Goal: Task Accomplishment & Management: Use online tool/utility

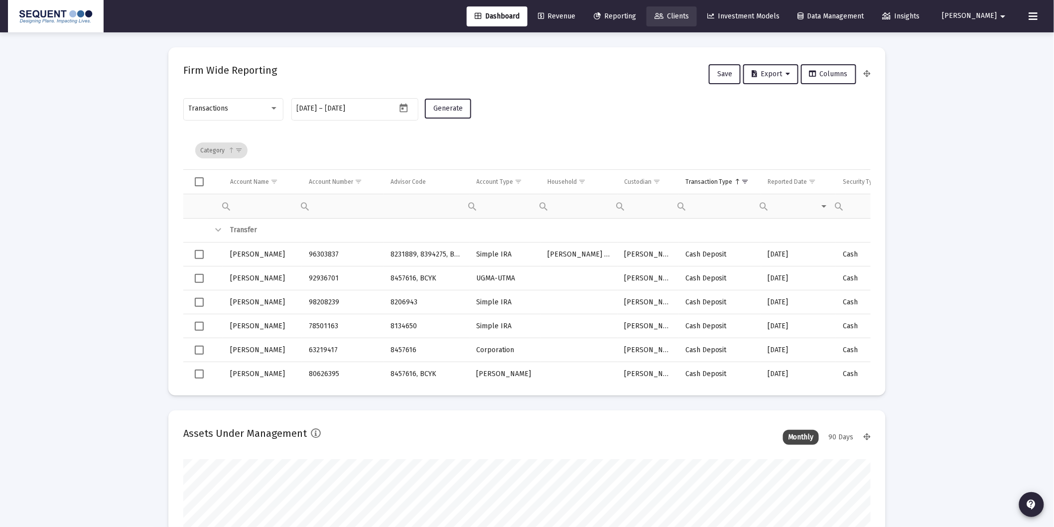
click at [689, 17] on span "Clients" at bounding box center [672, 16] width 34 height 8
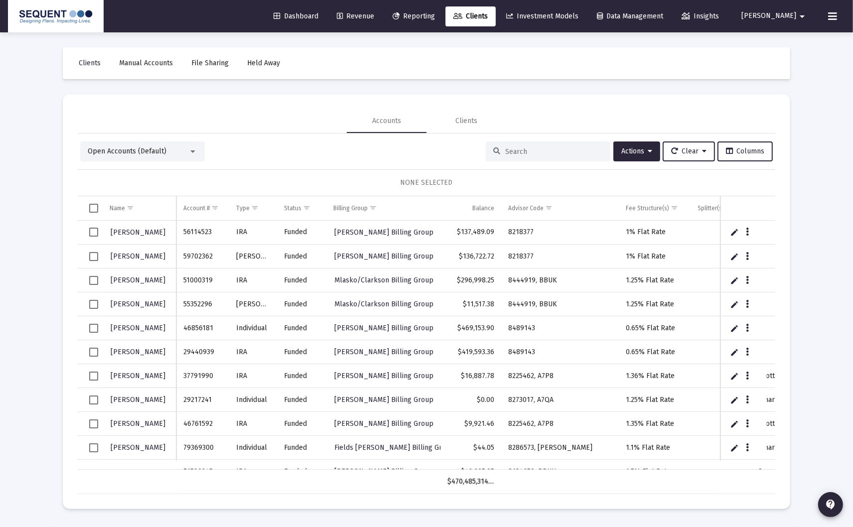
click at [511, 153] on input at bounding box center [554, 152] width 98 height 8
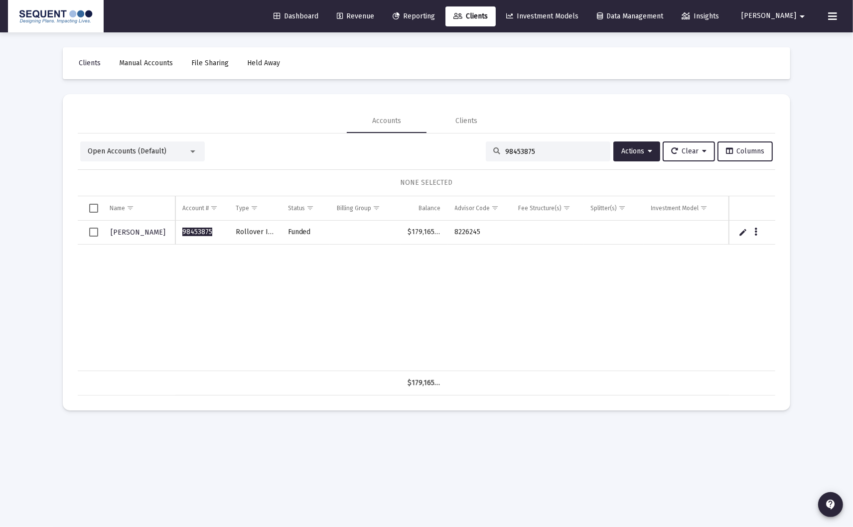
type input "98453875"
click at [93, 234] on span "Select row" at bounding box center [93, 232] width 9 height 9
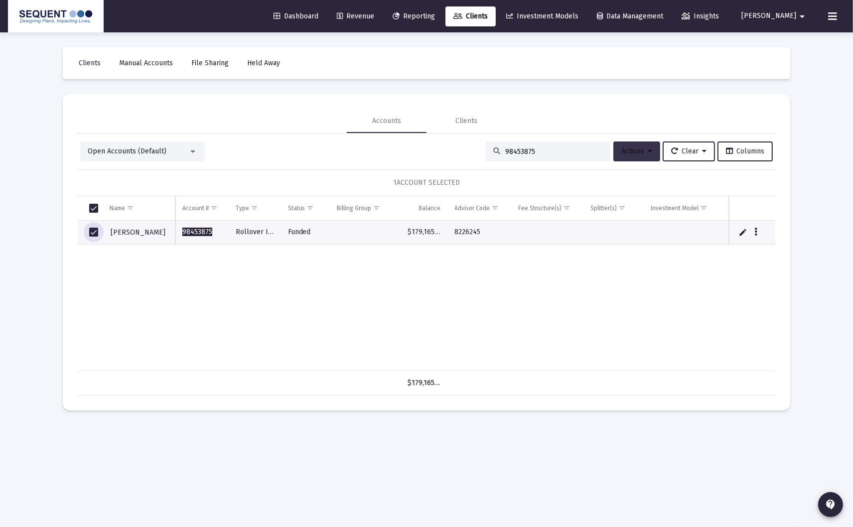
click at [641, 153] on span "Actions" at bounding box center [636, 151] width 31 height 8
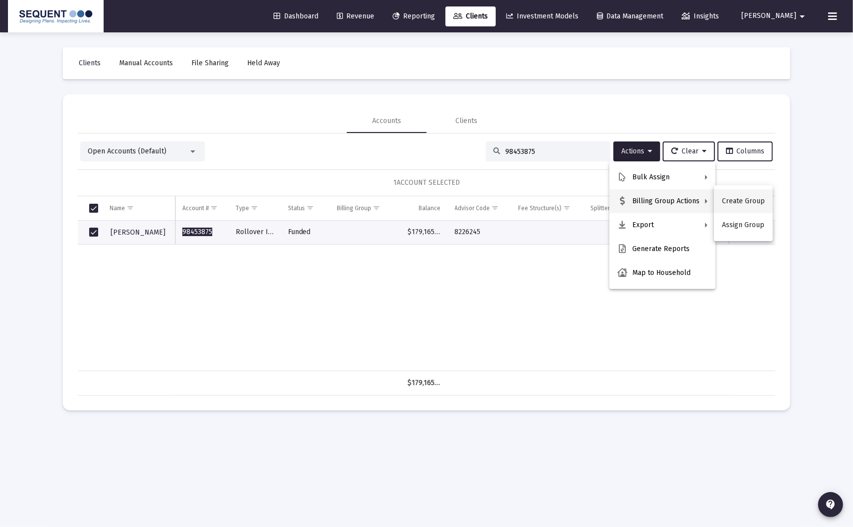
click at [735, 202] on button "Create Group" at bounding box center [743, 201] width 59 height 24
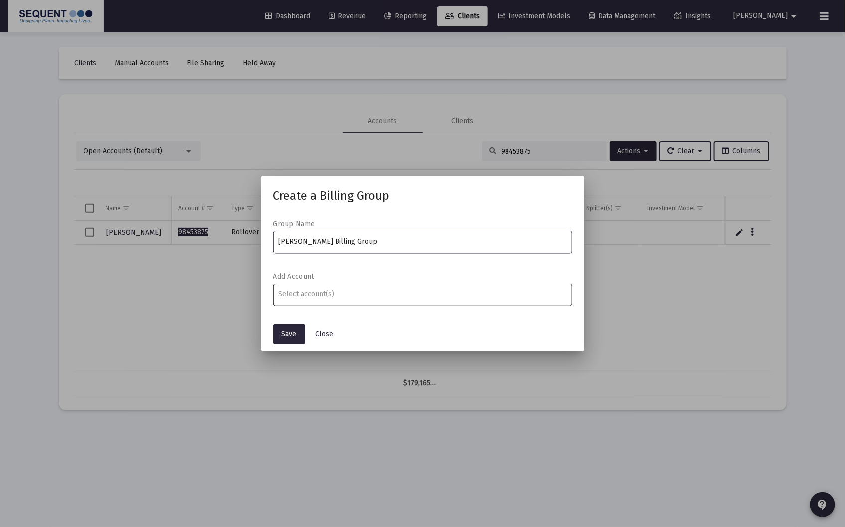
type input "[PERSON_NAME] Billing Group"
click at [300, 299] on div "Assignment Selection" at bounding box center [422, 295] width 293 height 12
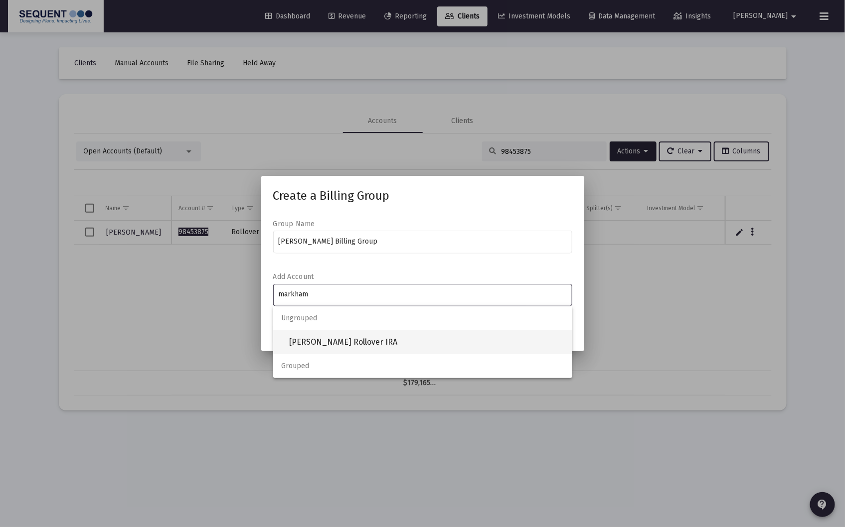
type input "markham"
click at [352, 336] on span "[PERSON_NAME] Rollover IRA" at bounding box center [426, 342] width 275 height 24
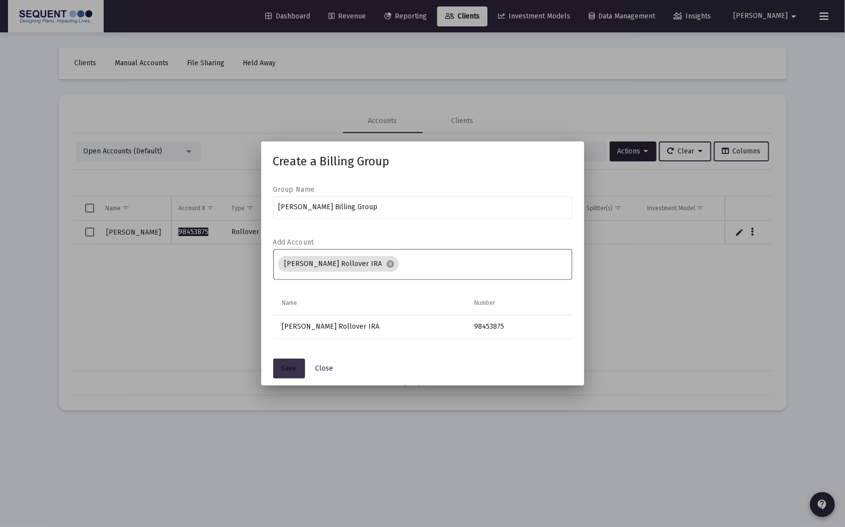
click at [291, 370] on span "Save" at bounding box center [289, 368] width 15 height 8
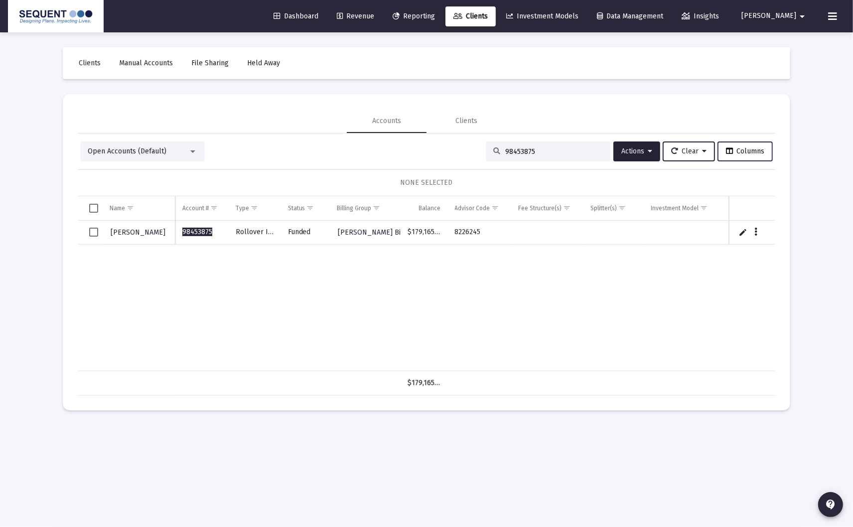
click at [740, 154] on button "Columns" at bounding box center [745, 152] width 55 height 20
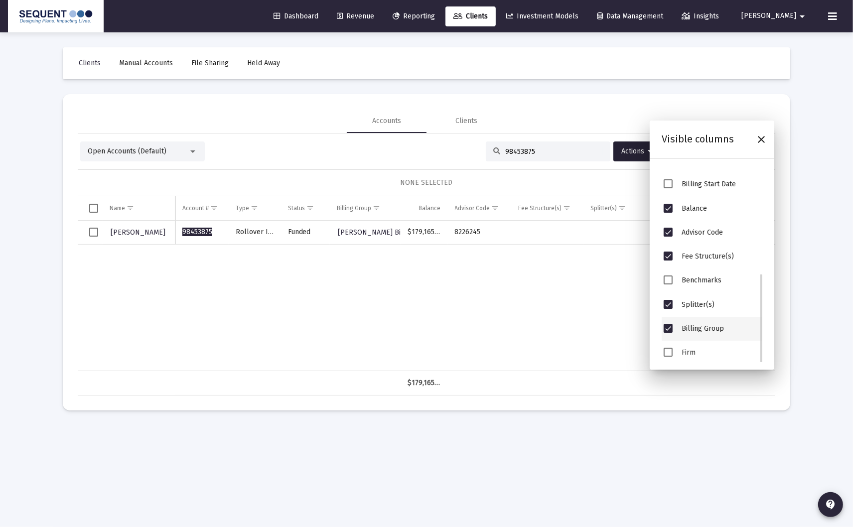
scroll to position [239, 0]
click at [510, 283] on div "[PERSON_NAME] 98453875 Rollover IRA Funded [PERSON_NAME] Billing Group $179,165…" at bounding box center [486, 296] width 817 height 150
